Goal: Information Seeking & Learning: Learn about a topic

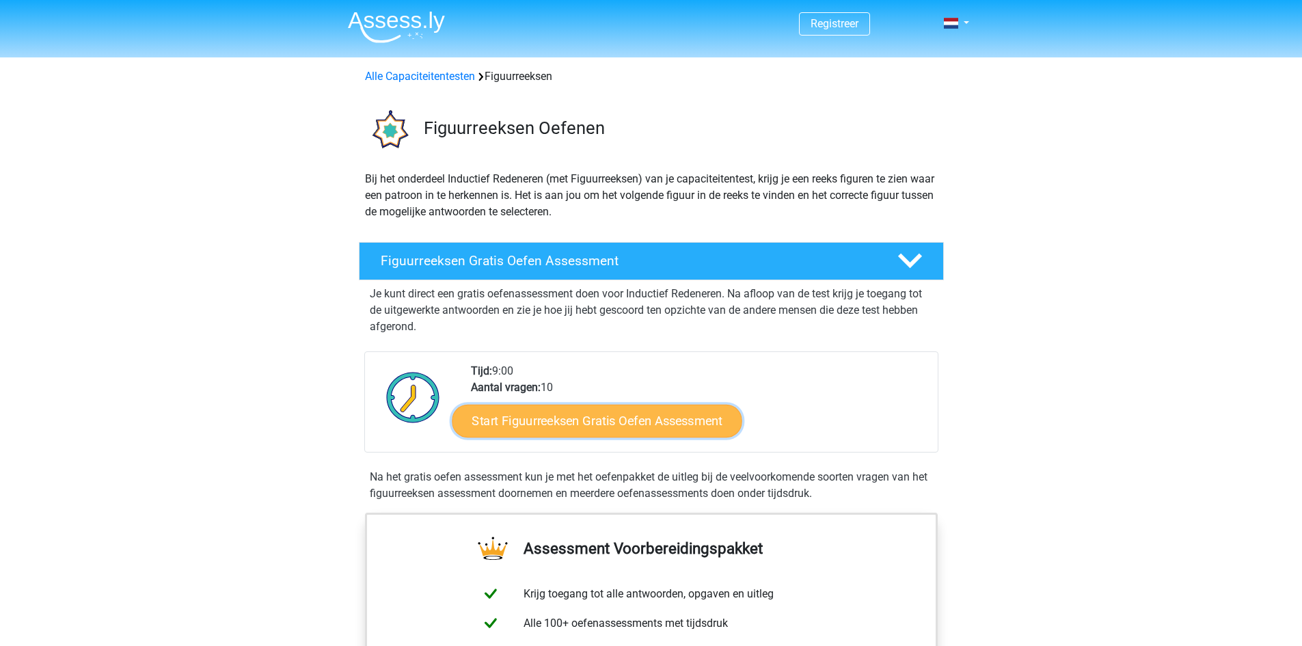
click at [677, 428] on link "Start Figuurreeksen Gratis Oefen Assessment" at bounding box center [597, 420] width 290 height 33
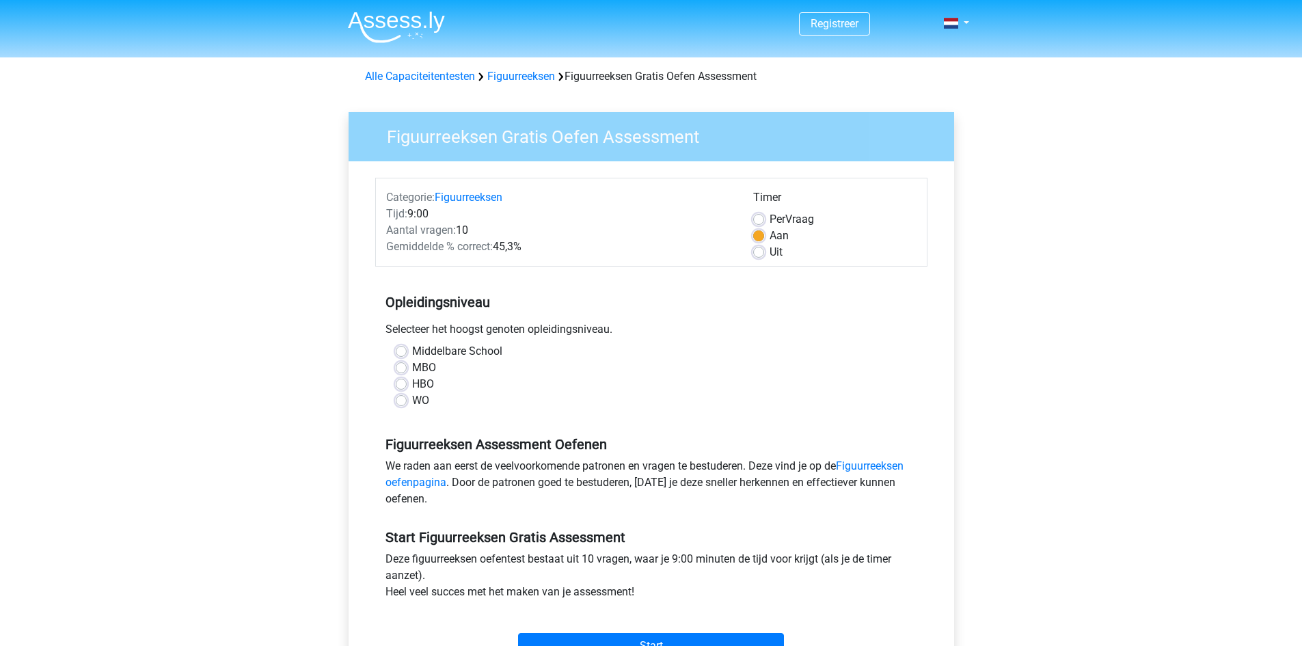
click at [456, 354] on label "Middelbare School" at bounding box center [457, 351] width 90 height 16
click at [407, 354] on input "Middelbare School" at bounding box center [401, 350] width 11 height 14
radio input "true"
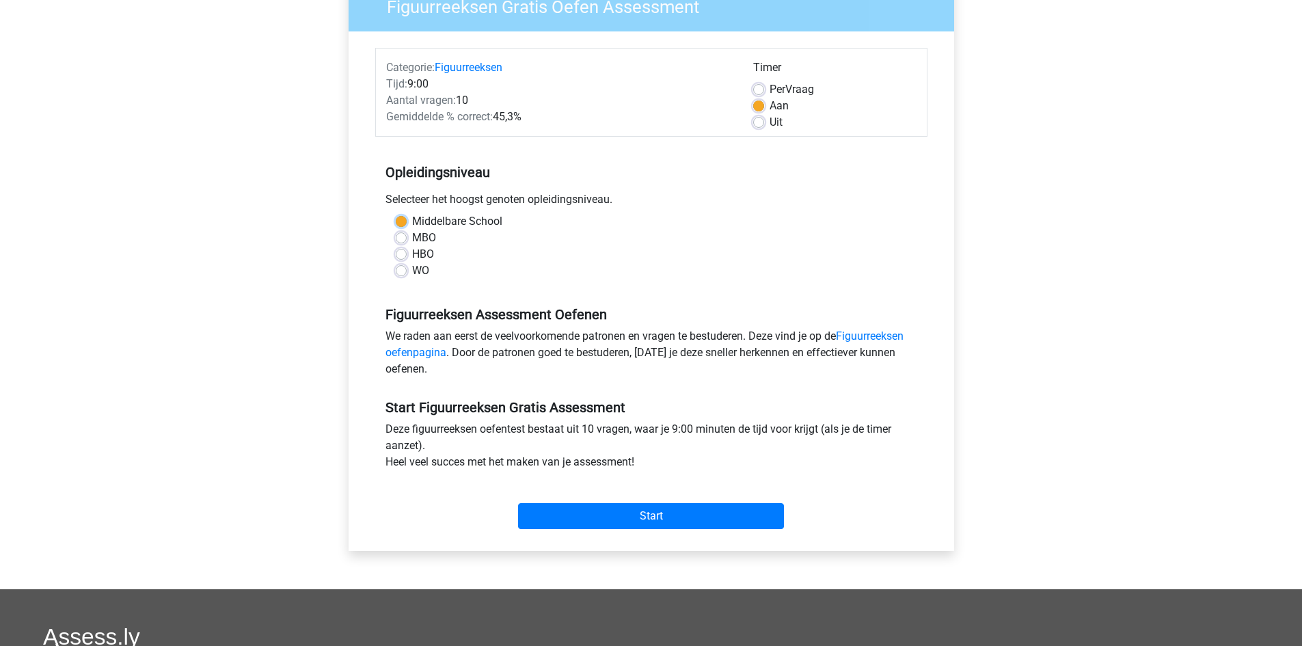
scroll to position [205, 0]
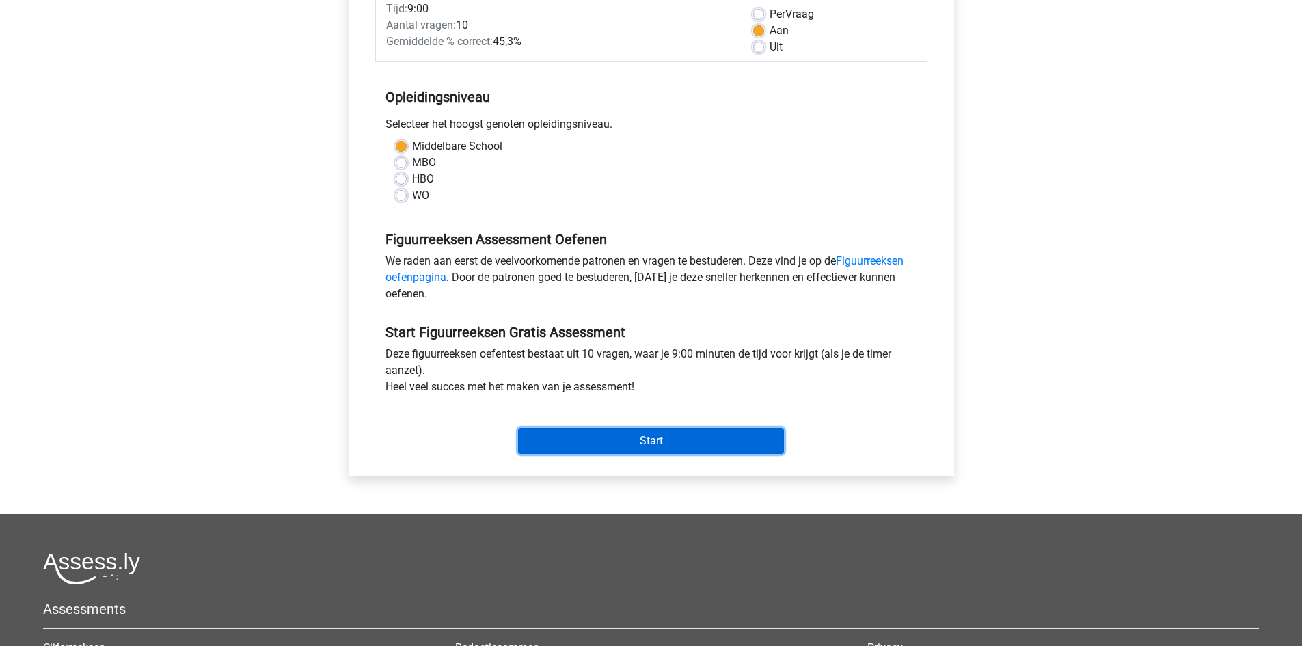
click at [675, 435] on input "Start" at bounding box center [651, 441] width 266 height 26
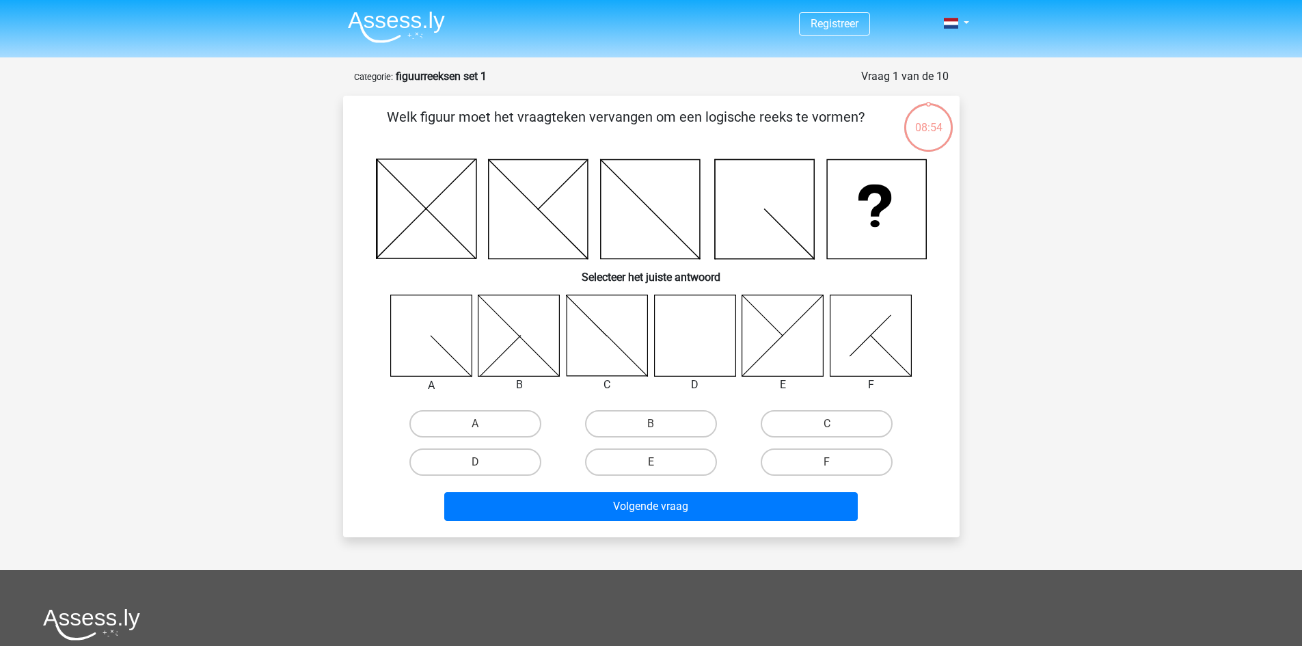
click at [701, 342] on icon at bounding box center [694, 335] width 81 height 81
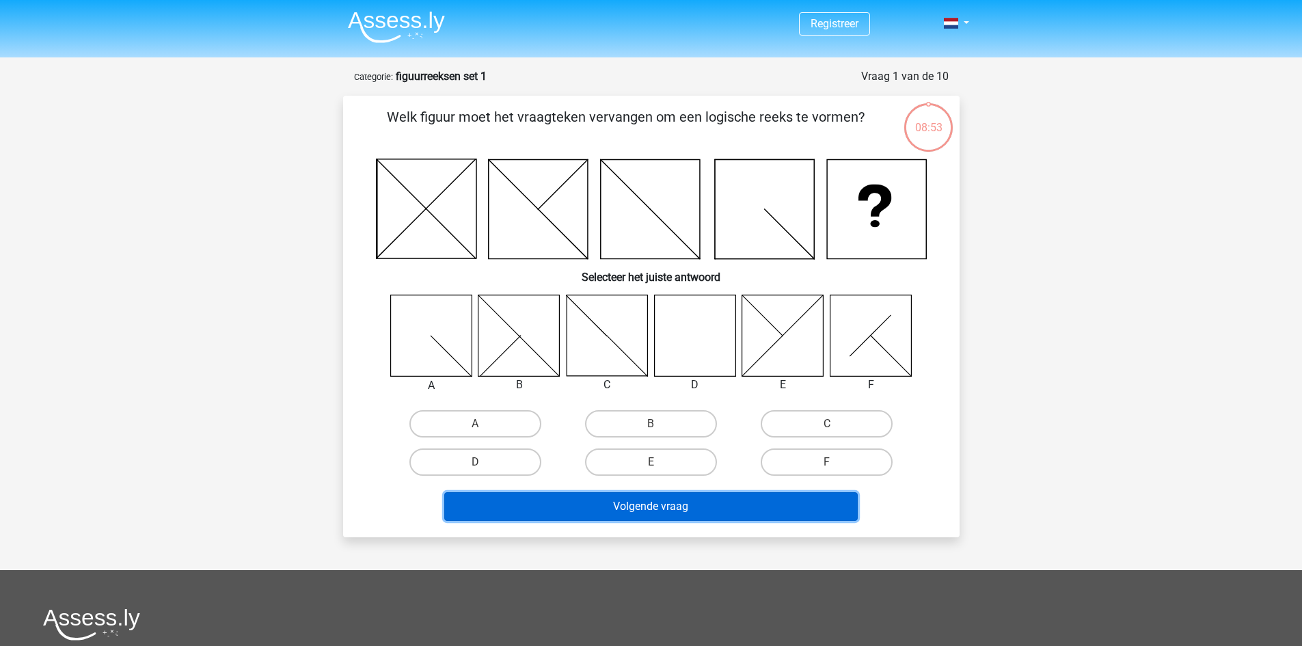
click at [778, 505] on button "Volgende vraag" at bounding box center [651, 506] width 414 height 29
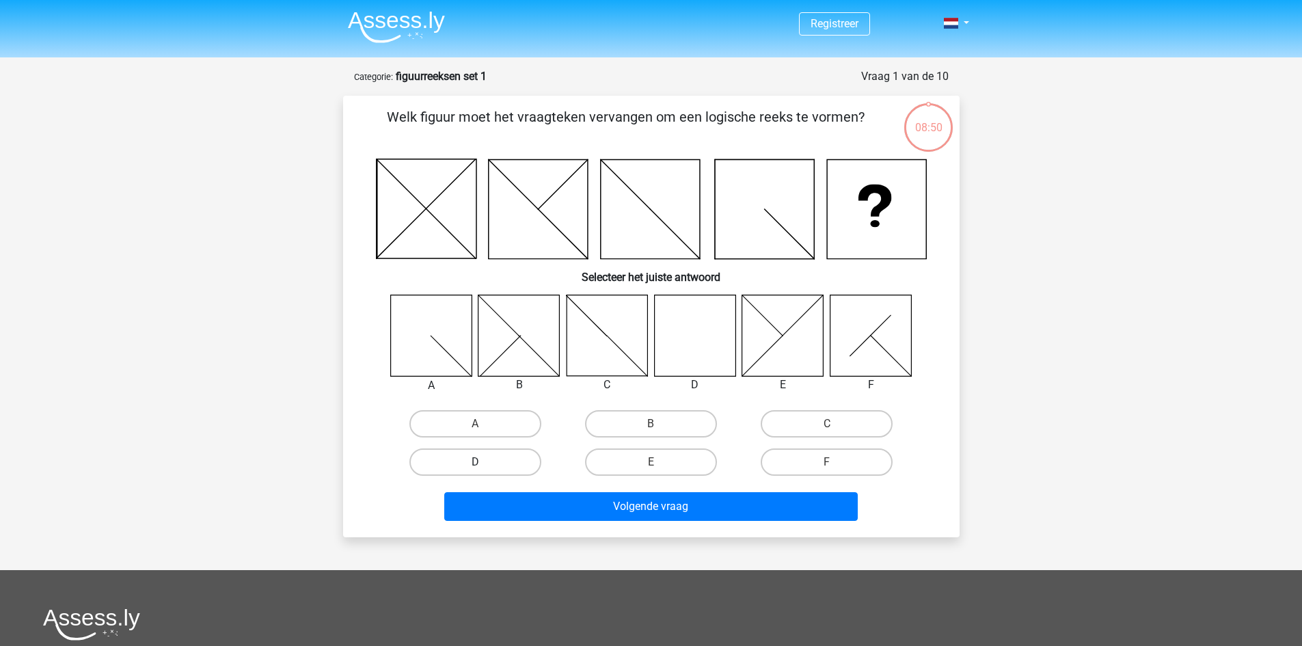
click at [512, 464] on label "D" at bounding box center [475, 461] width 132 height 27
click at [484, 464] on input "D" at bounding box center [479, 466] width 9 height 9
radio input "true"
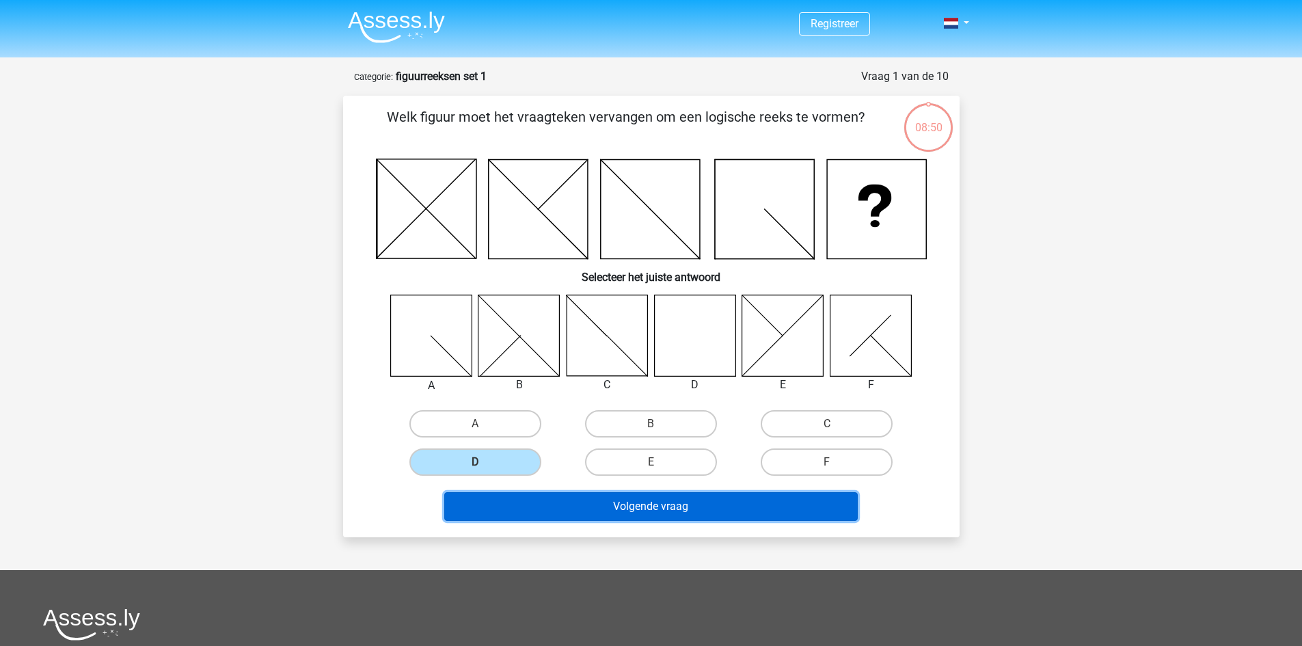
click at [571, 511] on button "Volgende vraag" at bounding box center [651, 506] width 414 height 29
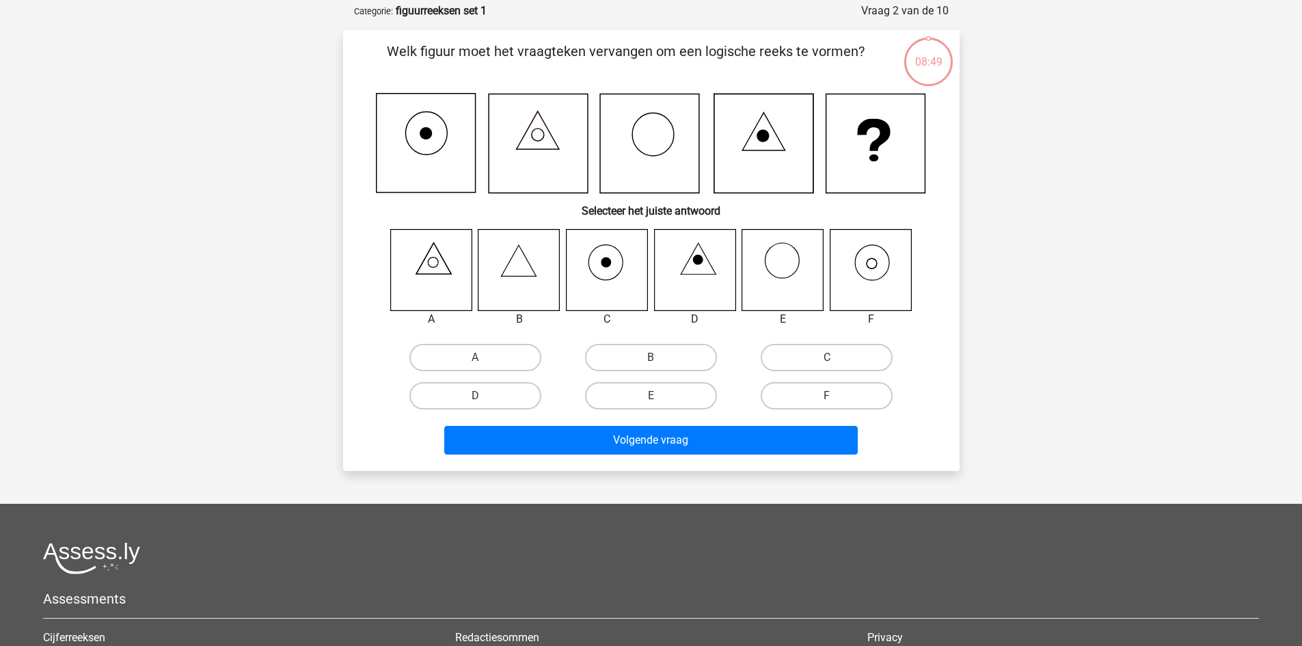
scroll to position [68, 0]
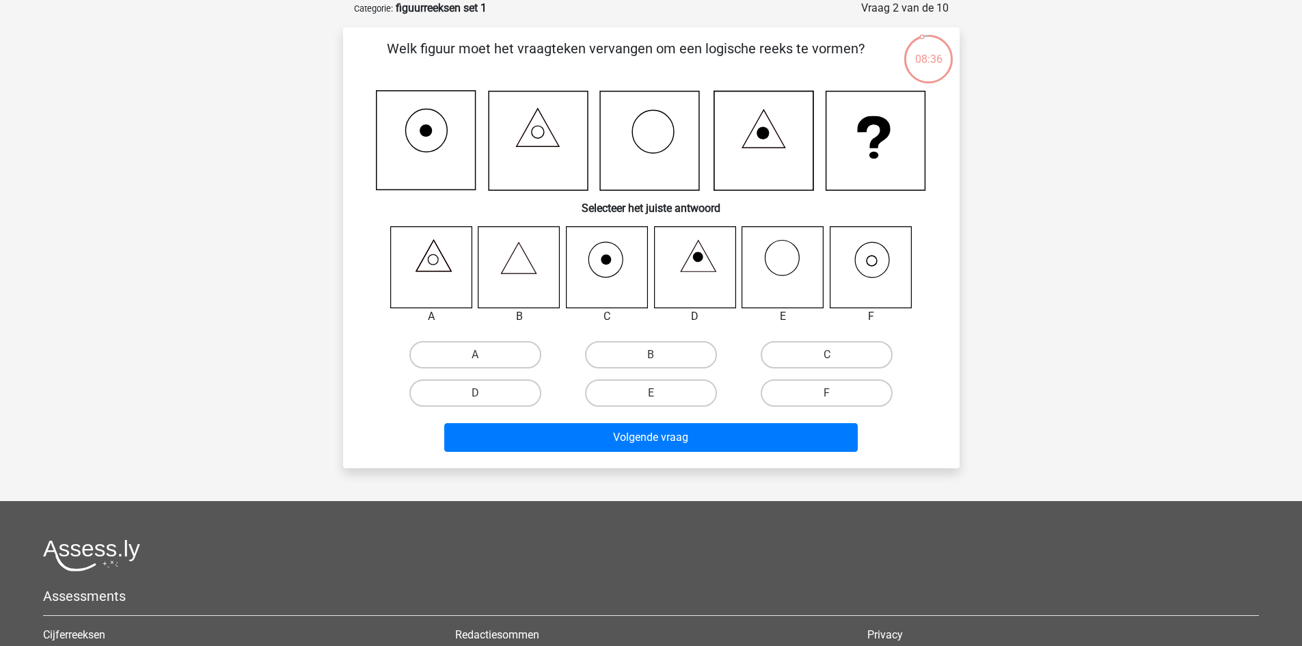
click at [887, 270] on icon at bounding box center [870, 266] width 81 height 81
click at [797, 379] on label "F" at bounding box center [827, 392] width 132 height 27
click at [827, 393] on input "F" at bounding box center [831, 397] width 9 height 9
radio input "true"
click at [795, 386] on label "F" at bounding box center [827, 392] width 132 height 27
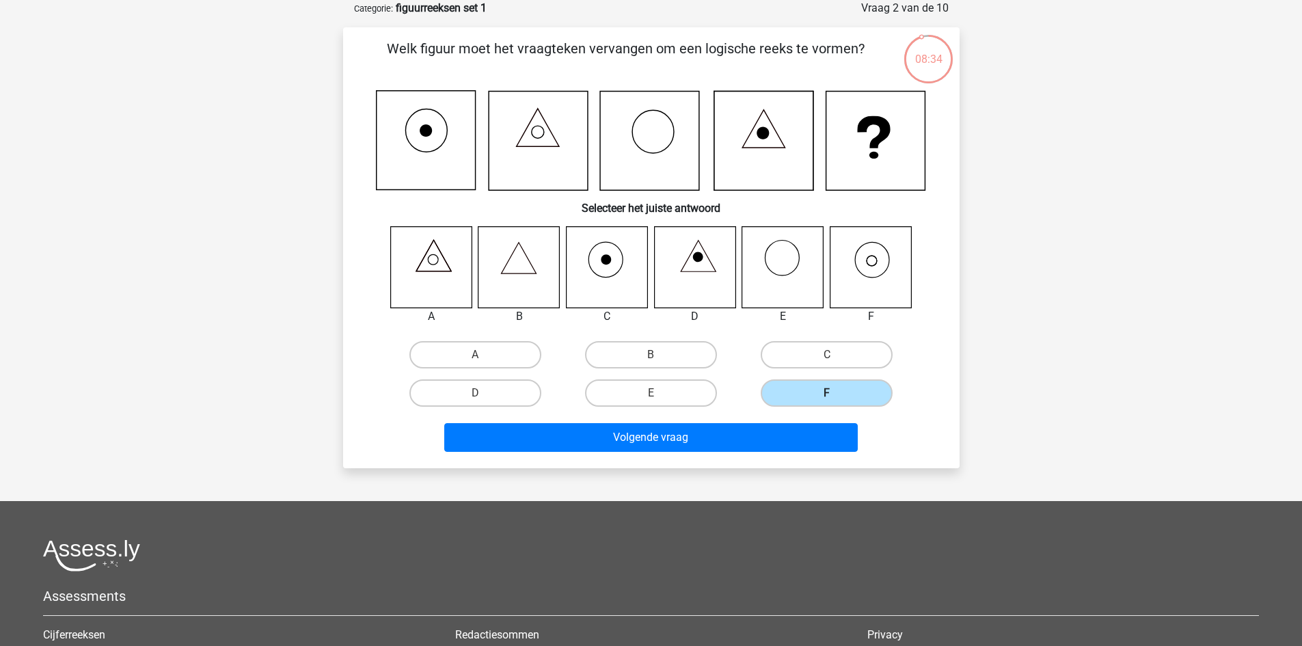
click at [827, 393] on input "F" at bounding box center [831, 397] width 9 height 9
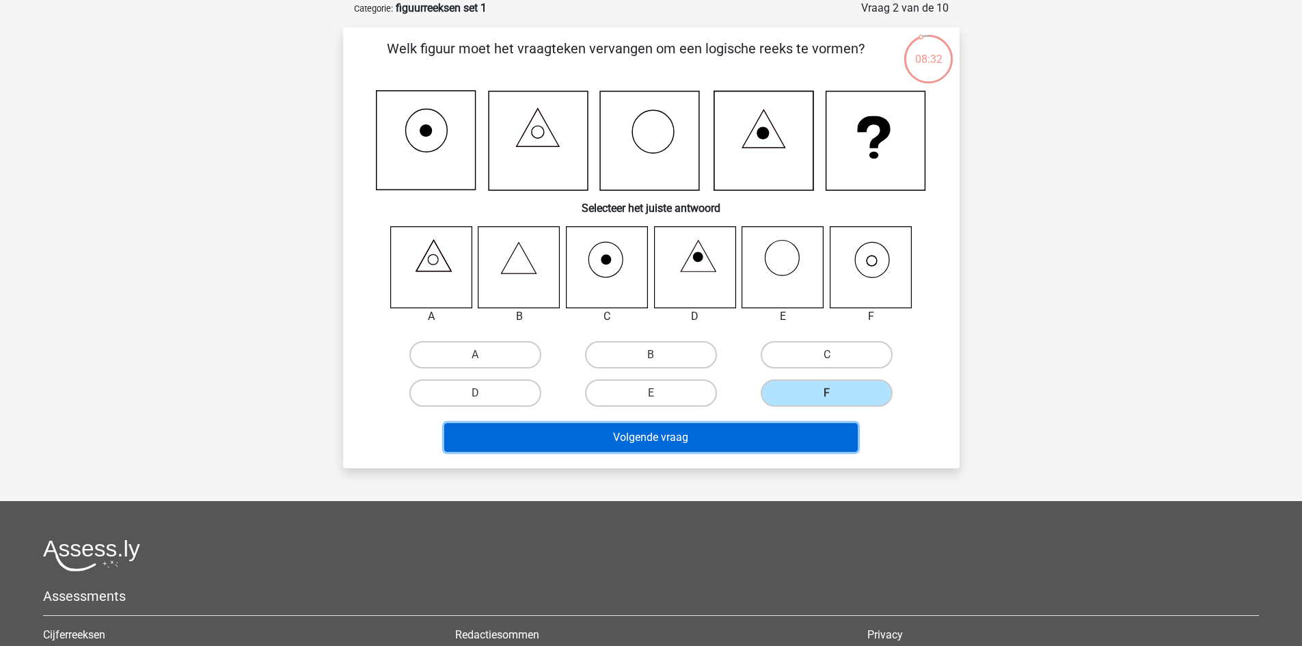
click at [675, 436] on button "Volgende vraag" at bounding box center [651, 437] width 414 height 29
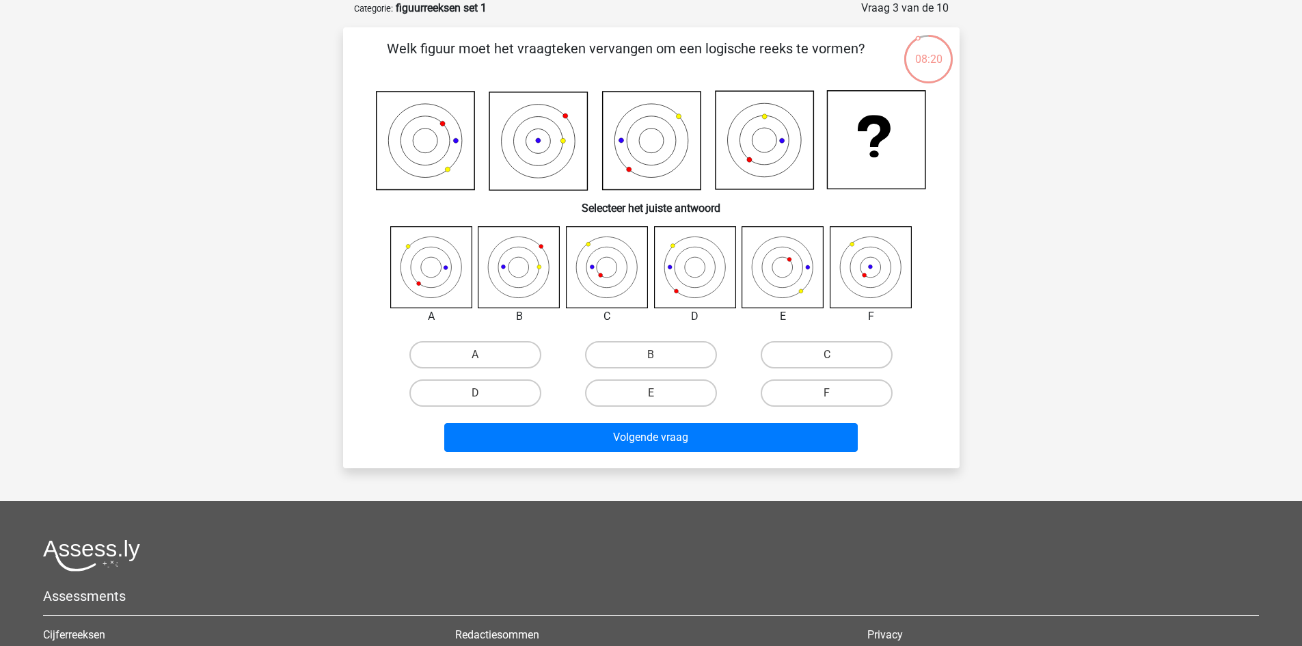
click at [870, 275] on icon at bounding box center [870, 266] width 81 height 81
drag, startPoint x: 825, startPoint y: 388, endPoint x: 816, endPoint y: 396, distance: 12.6
click at [825, 388] on label "F" at bounding box center [827, 392] width 132 height 27
click at [827, 393] on input "F" at bounding box center [831, 397] width 9 height 9
radio input "true"
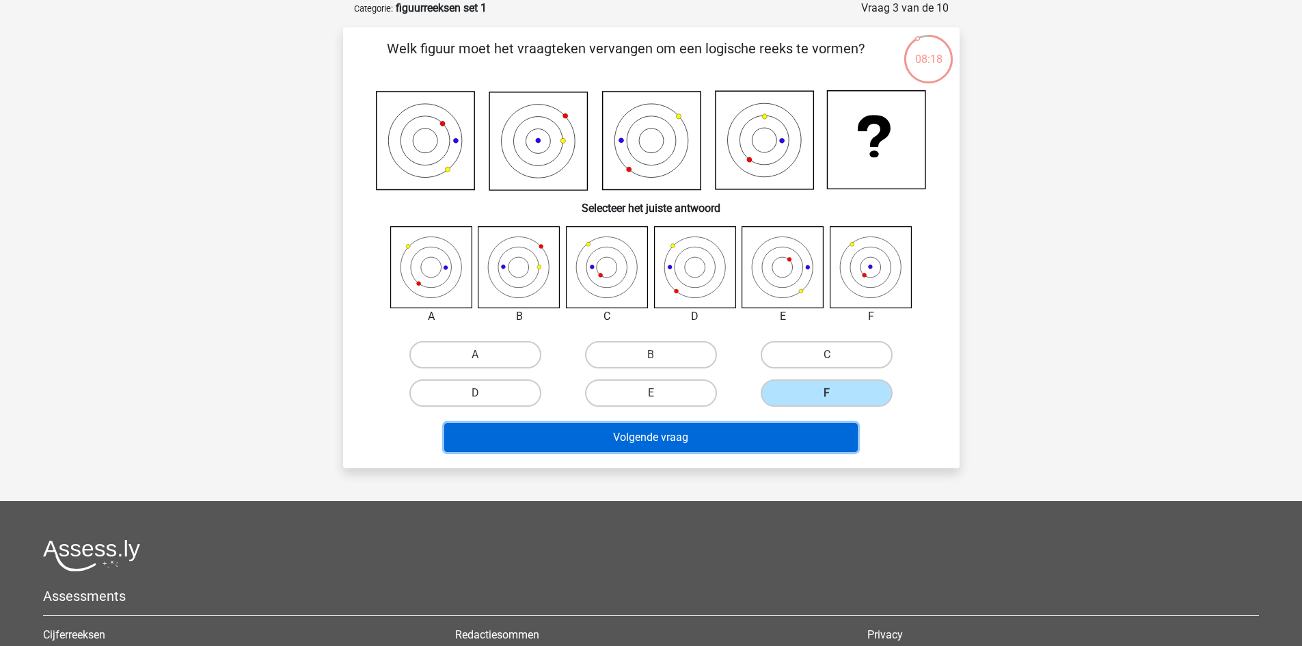
click at [757, 431] on button "Volgende vraag" at bounding box center [651, 437] width 414 height 29
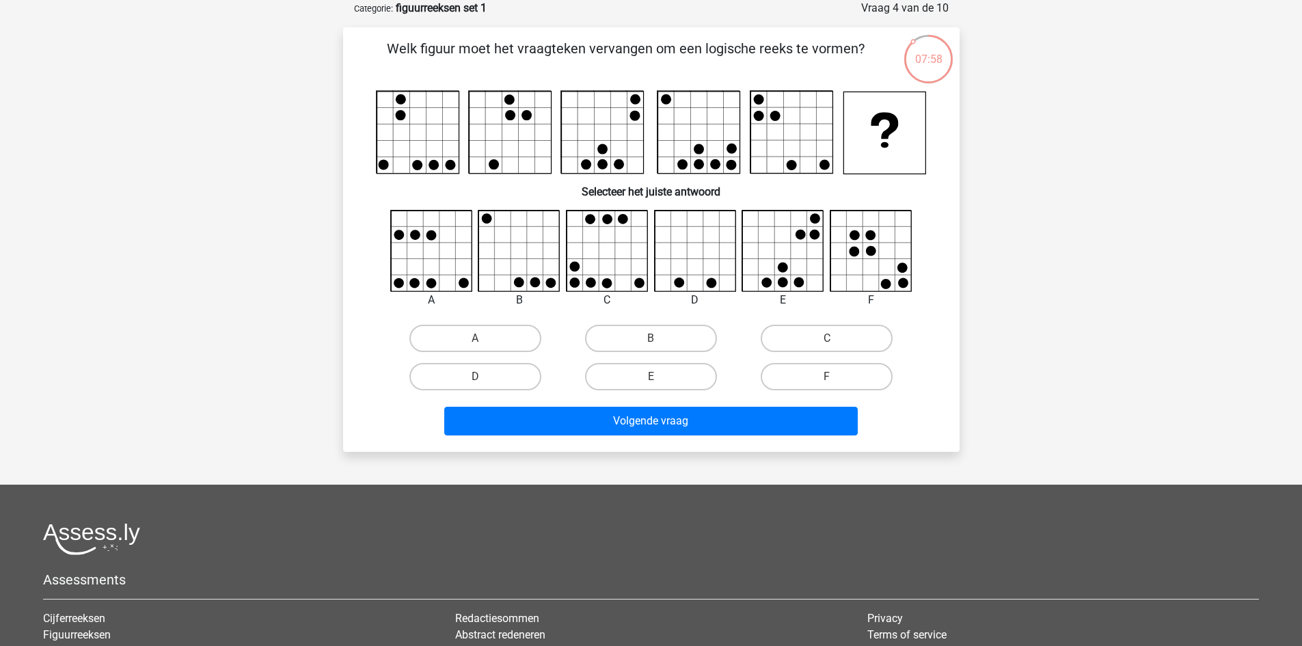
click at [790, 245] on icon at bounding box center [783, 251] width 81 height 81
click at [661, 381] on label "E" at bounding box center [651, 376] width 132 height 27
click at [660, 381] on input "E" at bounding box center [655, 381] width 9 height 9
radio input "true"
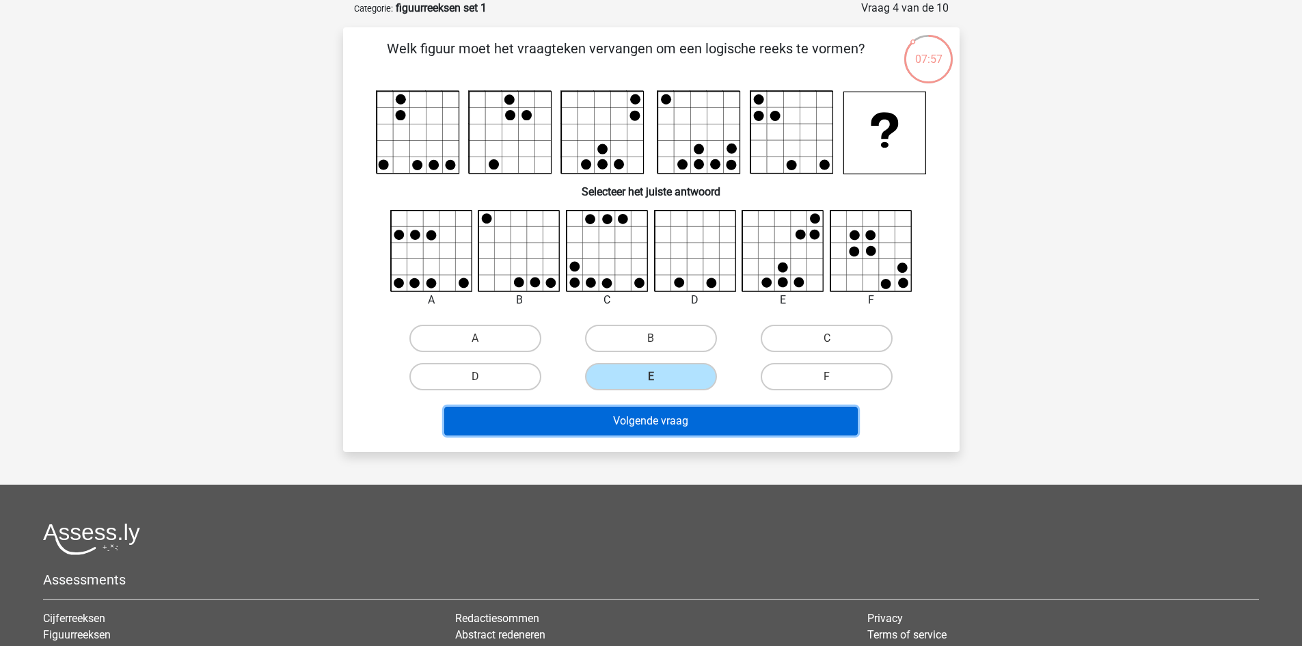
click at [661, 420] on button "Volgende vraag" at bounding box center [651, 421] width 414 height 29
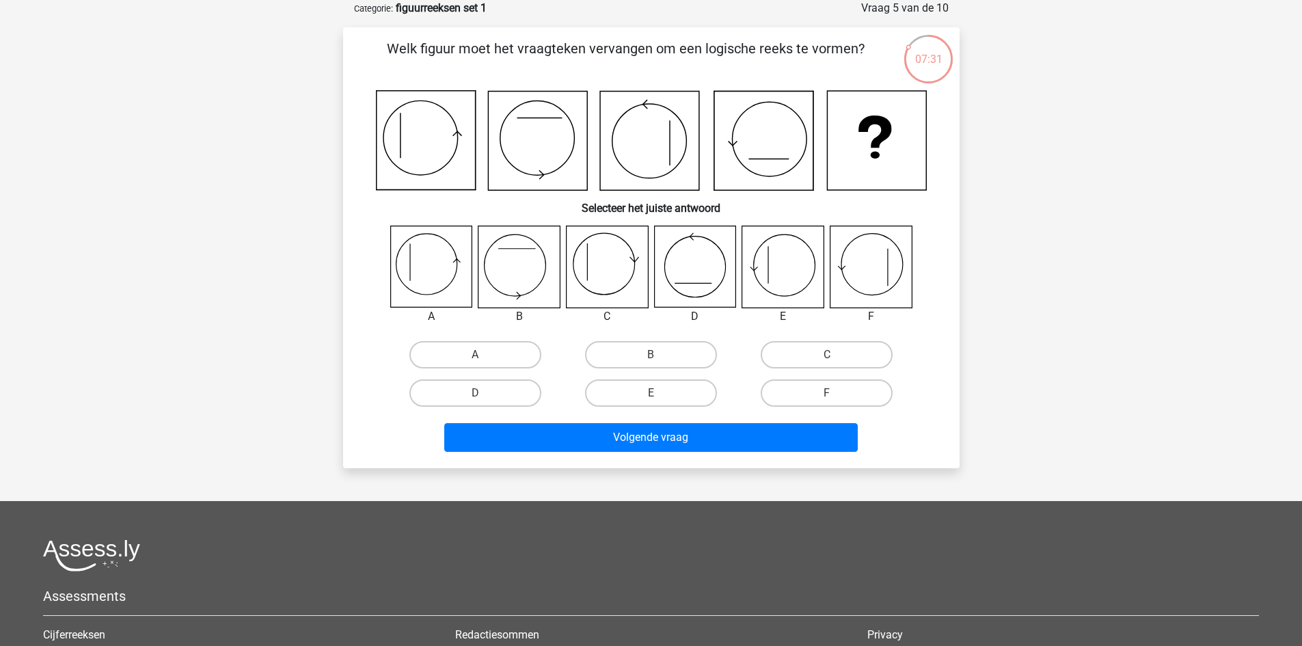
drag, startPoint x: 436, startPoint y: 260, endPoint x: 440, endPoint y: 284, distance: 23.5
click at [435, 260] on icon at bounding box center [430, 266] width 81 height 81
click at [479, 351] on label "A" at bounding box center [475, 354] width 132 height 27
click at [479, 355] on input "A" at bounding box center [479, 359] width 9 height 9
radio input "true"
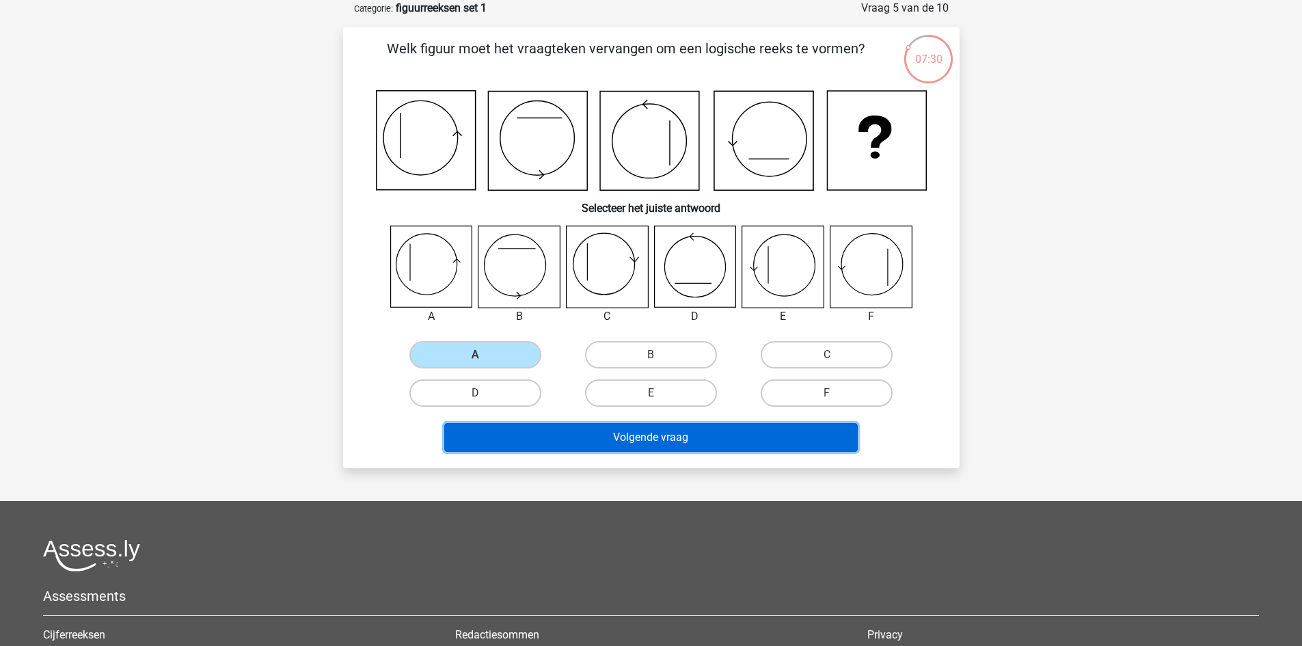
click at [565, 430] on button "Volgende vraag" at bounding box center [651, 437] width 414 height 29
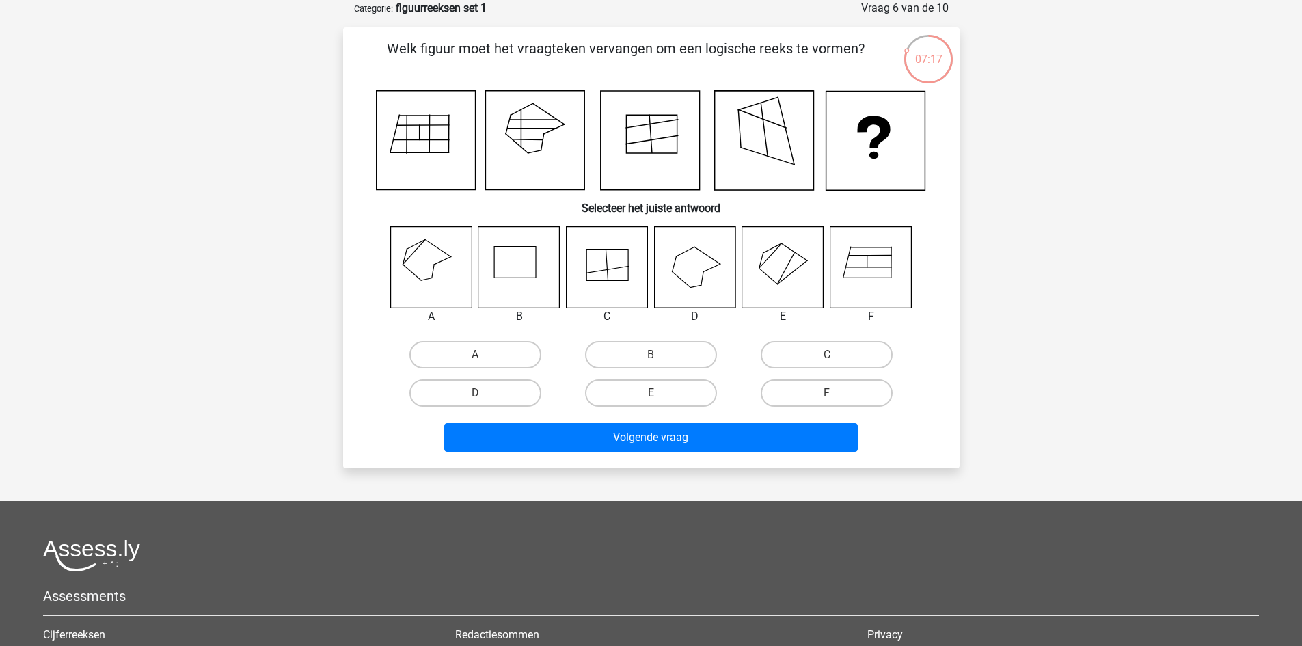
click at [454, 283] on icon at bounding box center [430, 266] width 81 height 81
click at [463, 355] on label "A" at bounding box center [475, 354] width 132 height 27
click at [475, 355] on input "A" at bounding box center [479, 359] width 9 height 9
radio input "true"
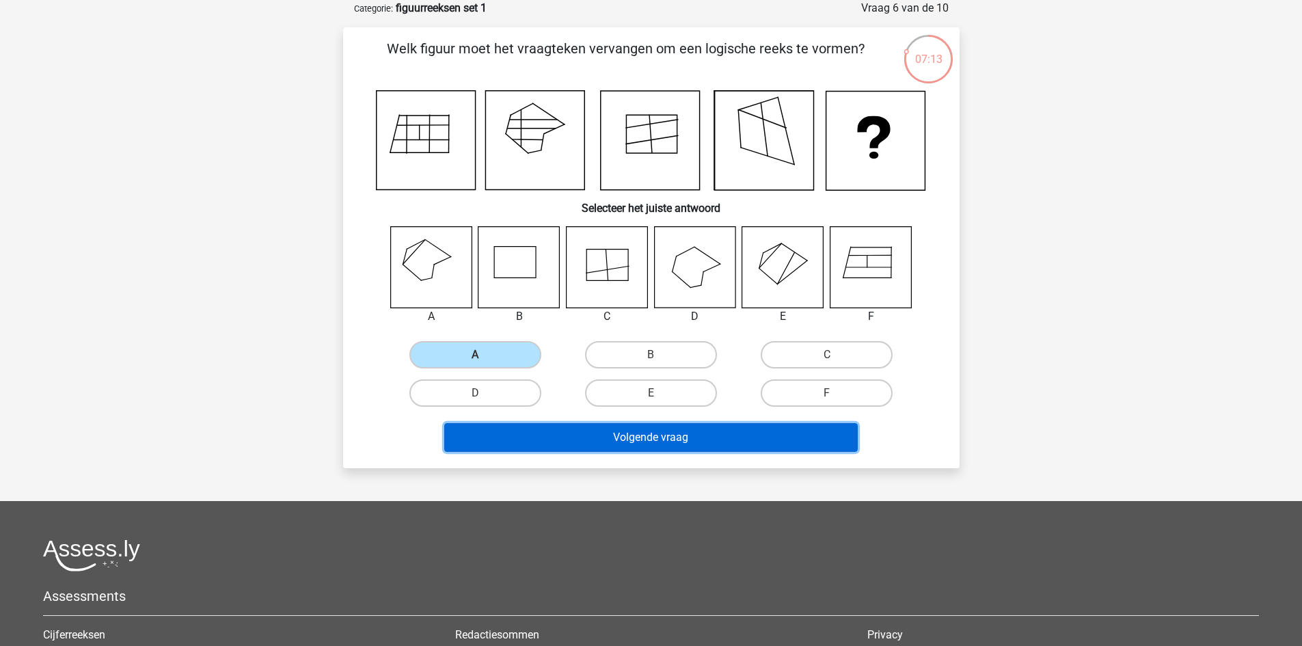
click at [769, 429] on button "Volgende vraag" at bounding box center [651, 437] width 414 height 29
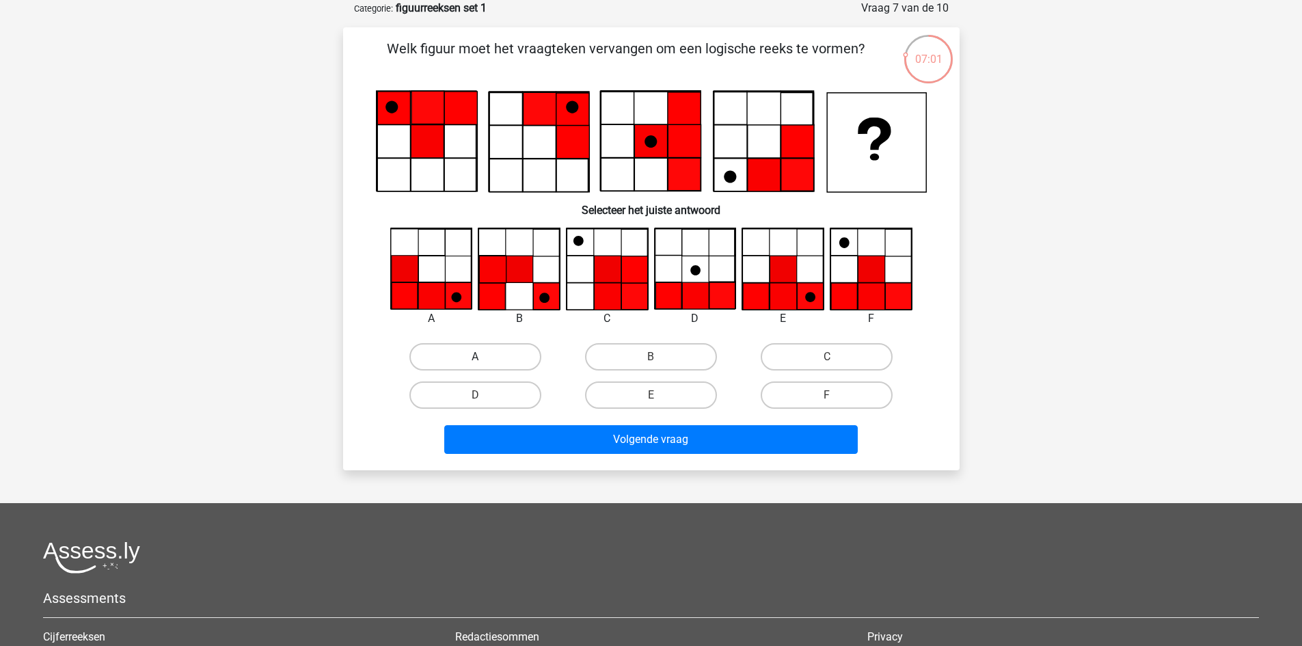
click at [451, 355] on label "A" at bounding box center [475, 356] width 132 height 27
click at [475, 357] on input "A" at bounding box center [479, 361] width 9 height 9
radio input "true"
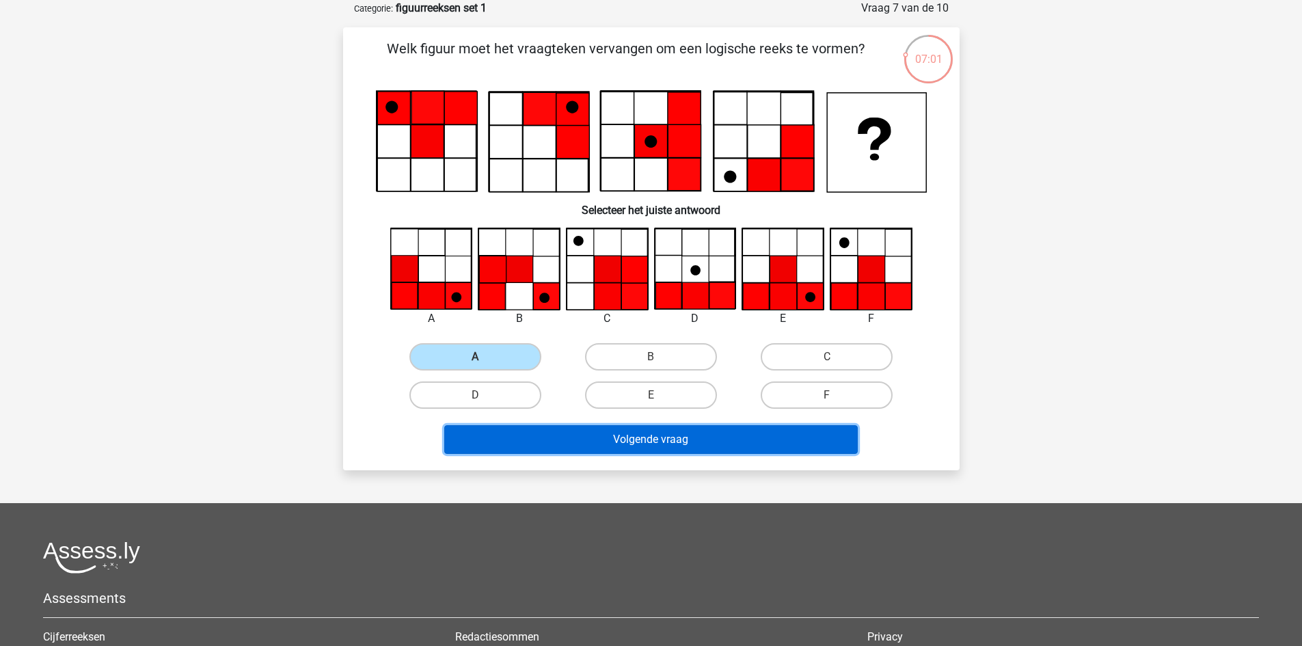
click at [571, 433] on button "Volgende vraag" at bounding box center [651, 439] width 414 height 29
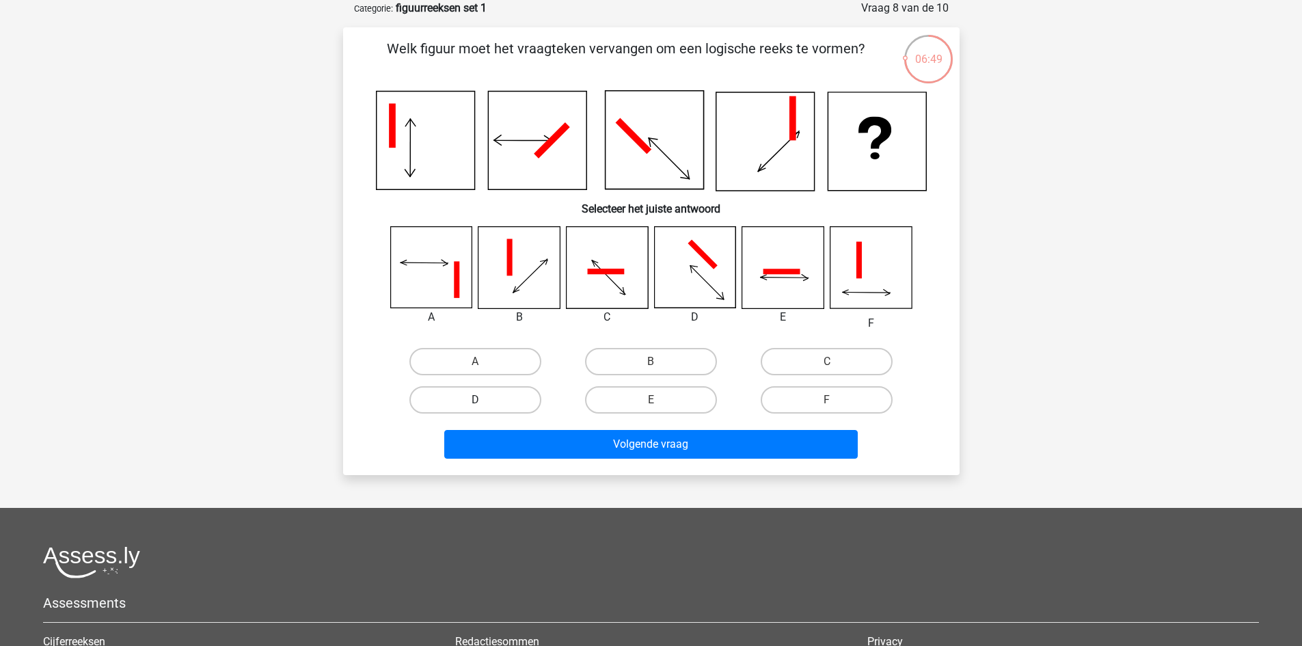
click at [518, 405] on label "D" at bounding box center [475, 399] width 132 height 27
click at [484, 405] on input "D" at bounding box center [479, 404] width 9 height 9
radio input "true"
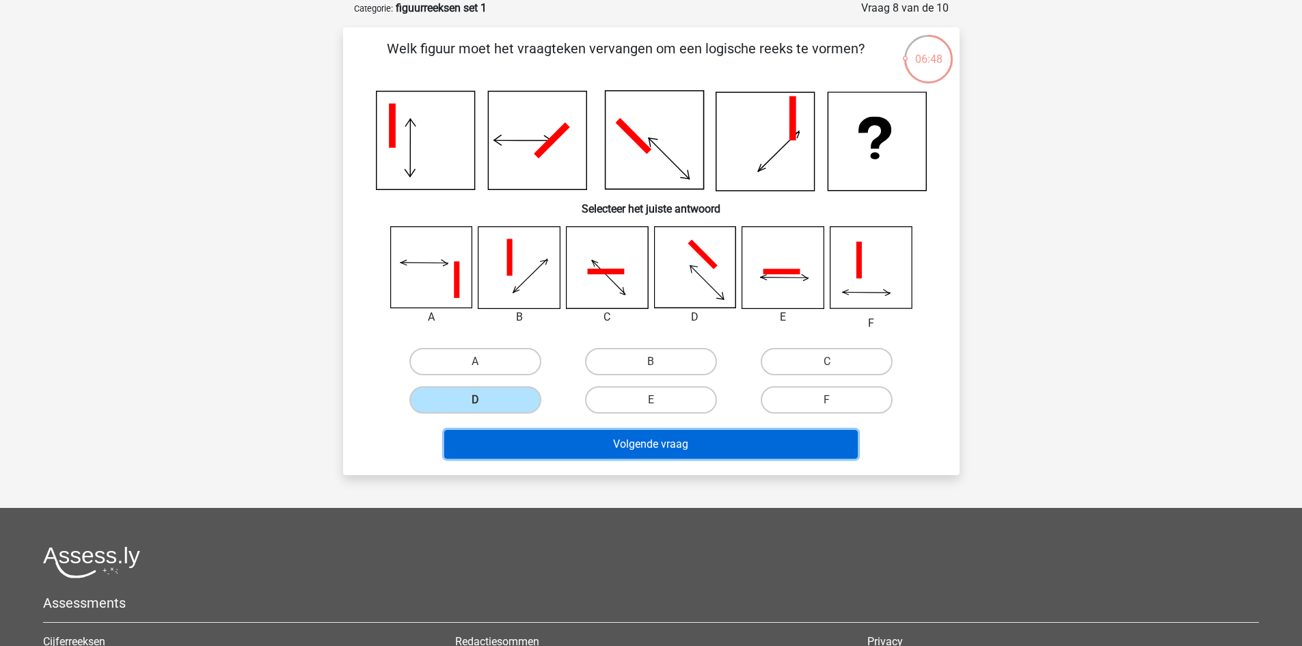
click at [554, 447] on button "Volgende vraag" at bounding box center [651, 444] width 414 height 29
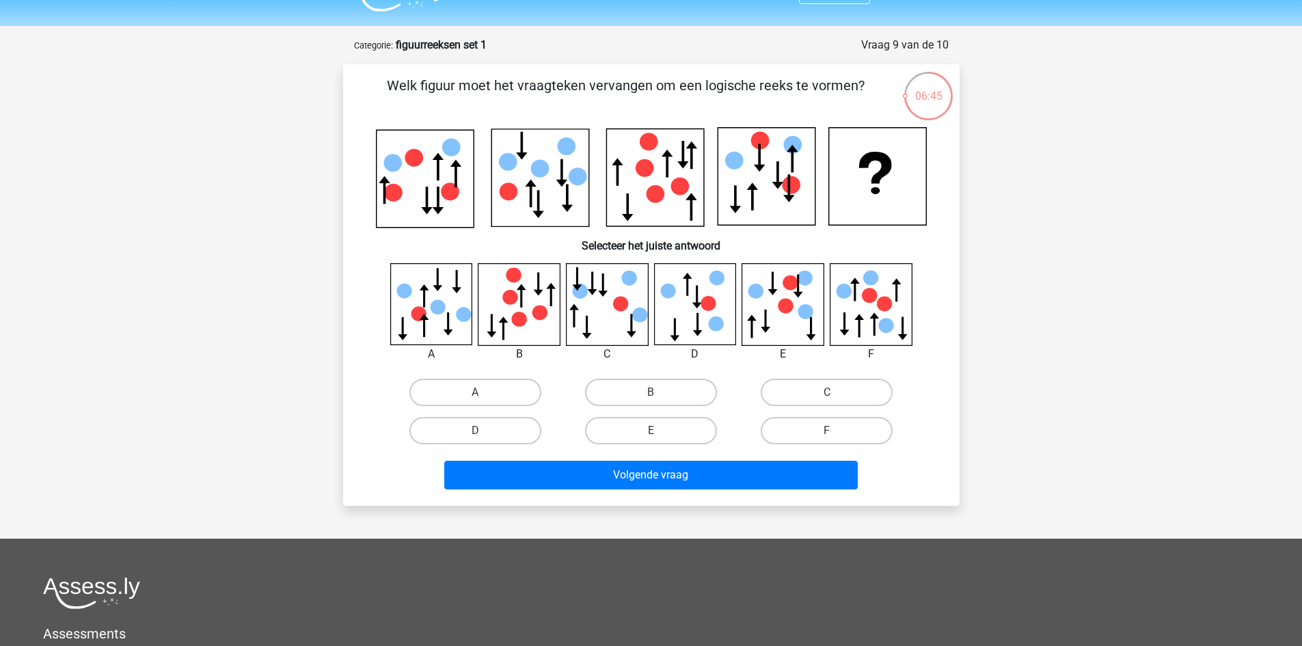
scroll to position [0, 0]
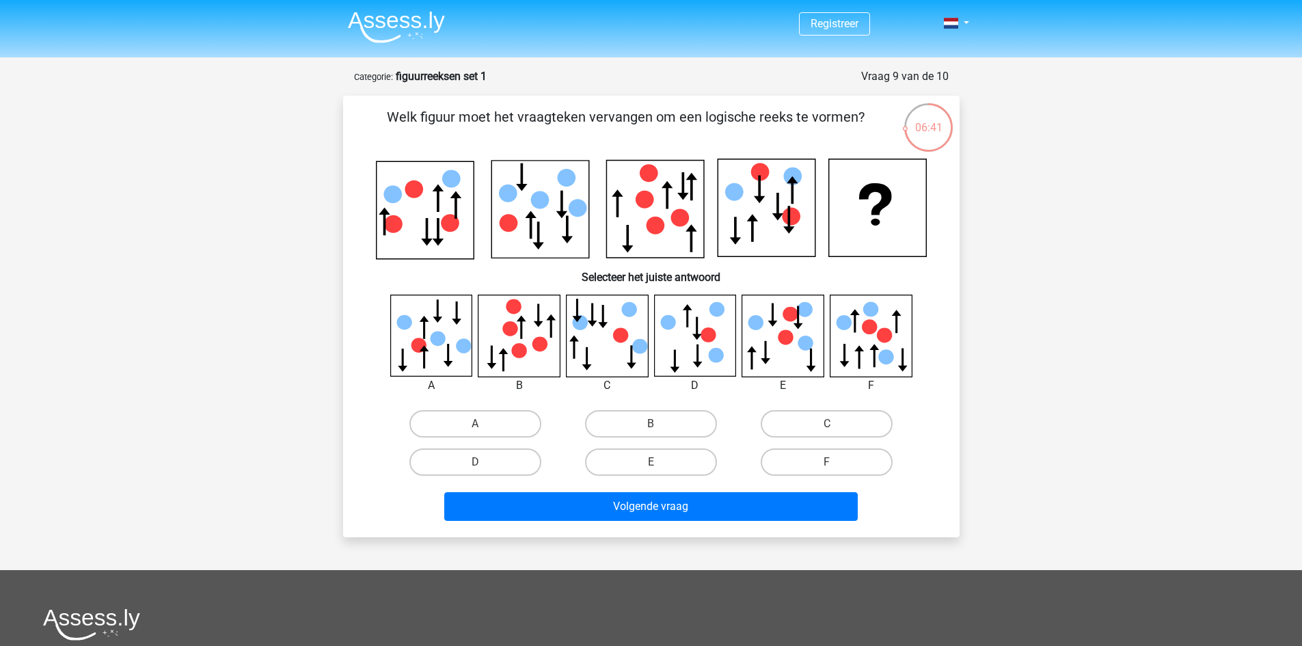
click at [864, 360] on icon at bounding box center [870, 335] width 81 height 81
click at [814, 460] on label "F" at bounding box center [827, 461] width 132 height 27
click at [827, 462] on input "F" at bounding box center [831, 466] width 9 height 9
radio input "true"
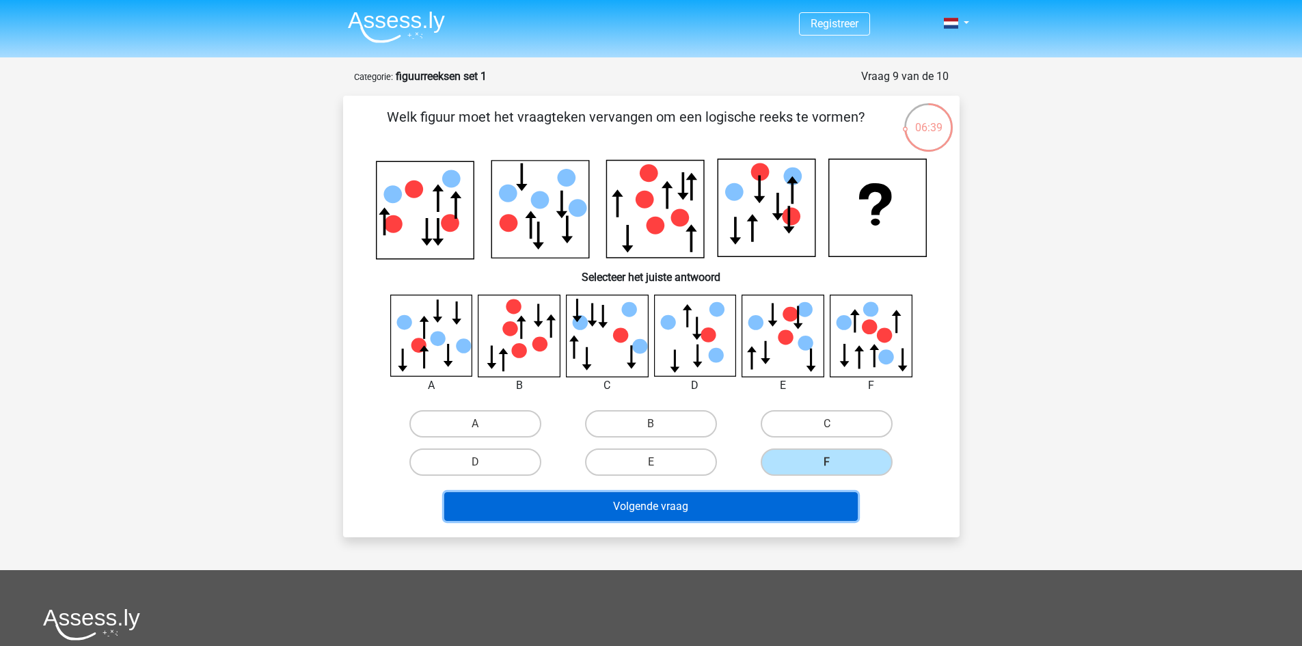
click at [790, 502] on button "Volgende vraag" at bounding box center [651, 506] width 414 height 29
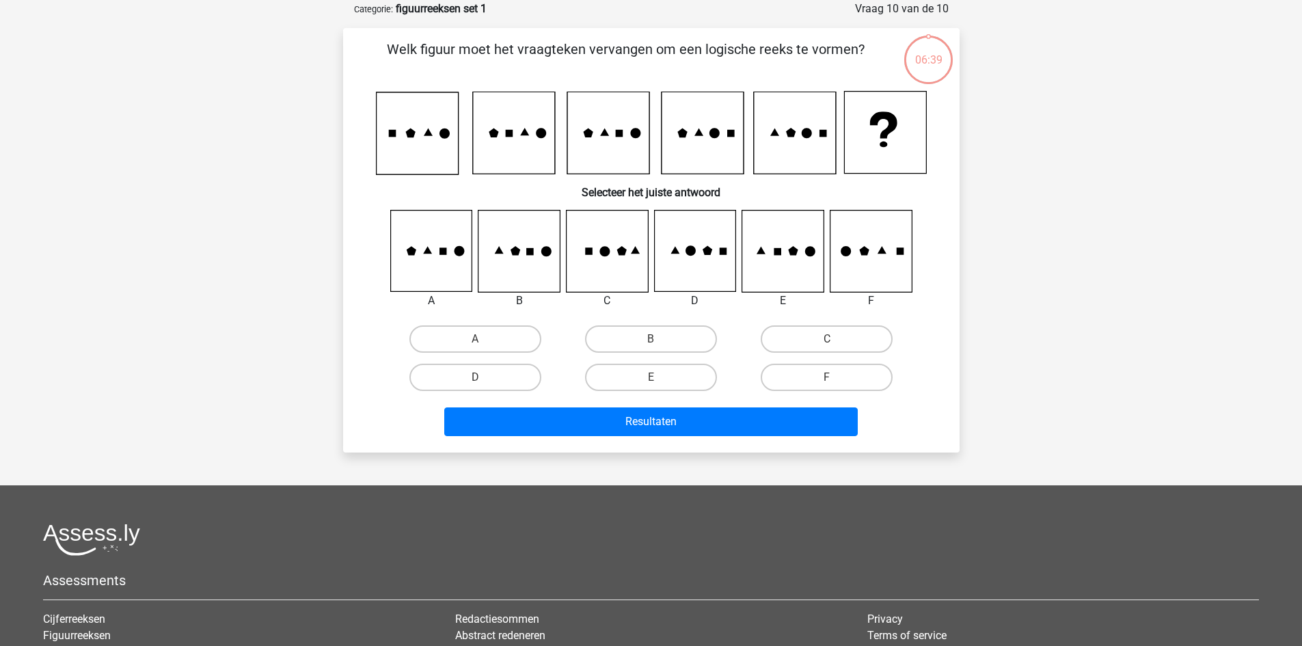
scroll to position [68, 0]
click at [498, 376] on label "D" at bounding box center [475, 376] width 132 height 27
click at [484, 377] on input "D" at bounding box center [479, 381] width 9 height 9
radio input "true"
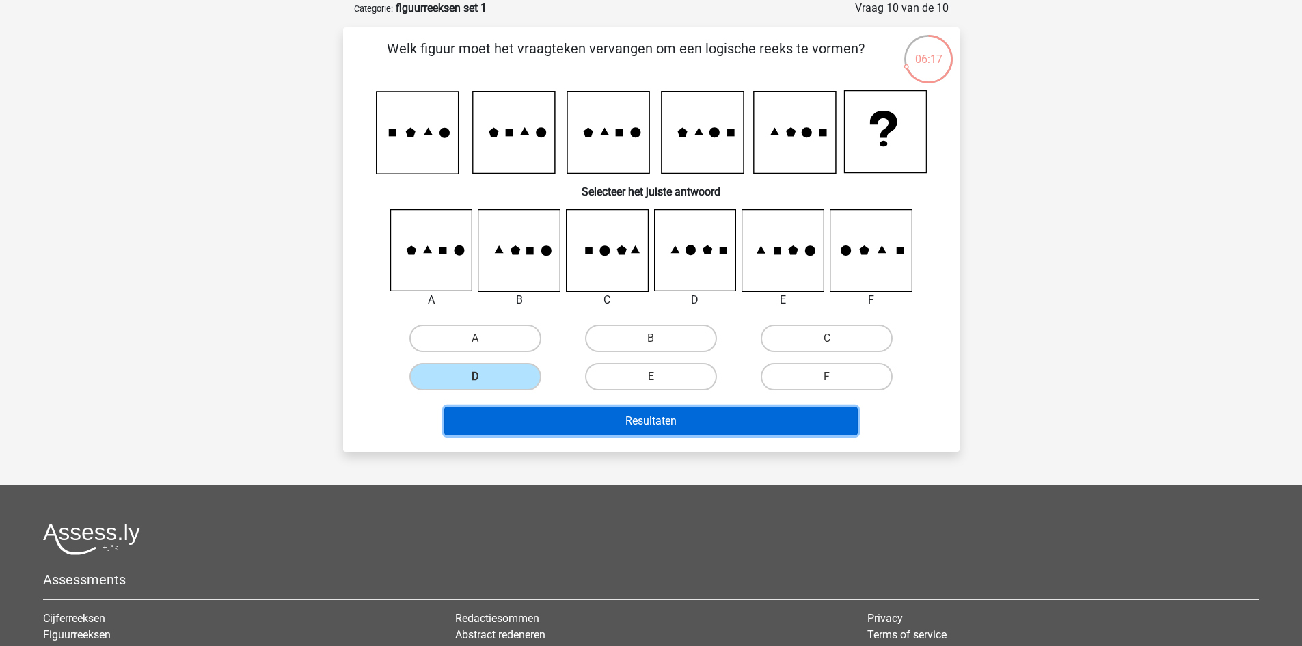
click at [653, 422] on button "Resultaten" at bounding box center [651, 421] width 414 height 29
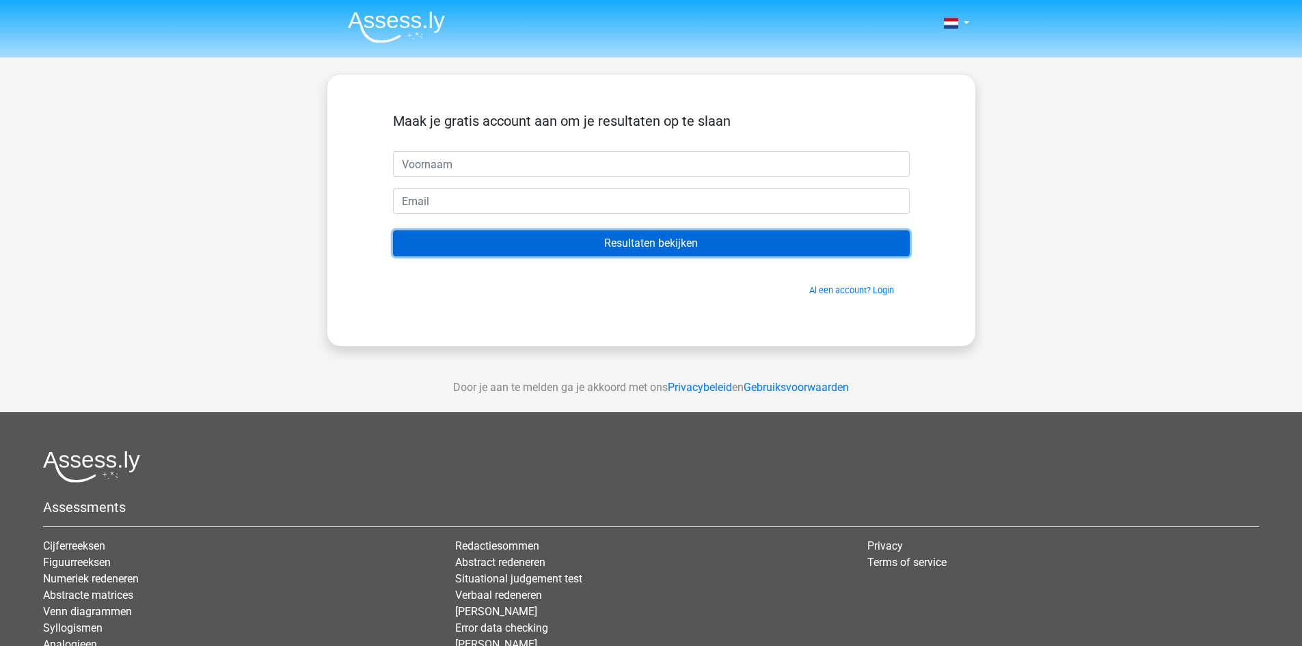
click at [649, 243] on input "Resultaten bekijken" at bounding box center [651, 243] width 517 height 26
